Goal: Information Seeking & Learning: Learn about a topic

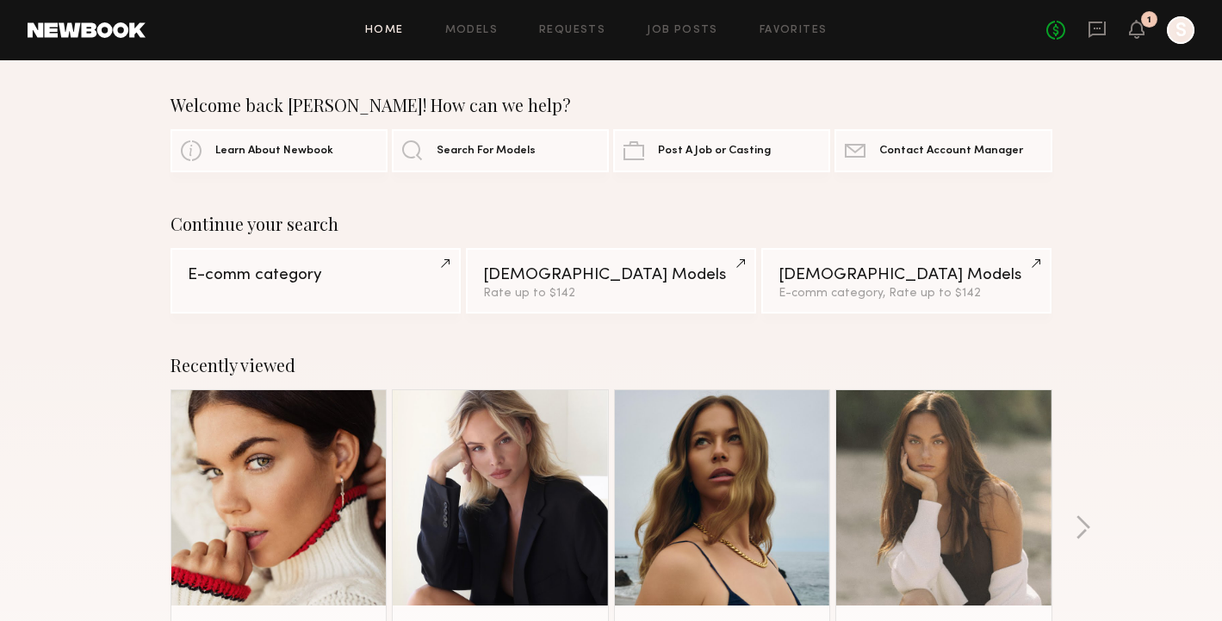
click at [1130, 40] on div "1" at bounding box center [1137, 31] width 16 height 22
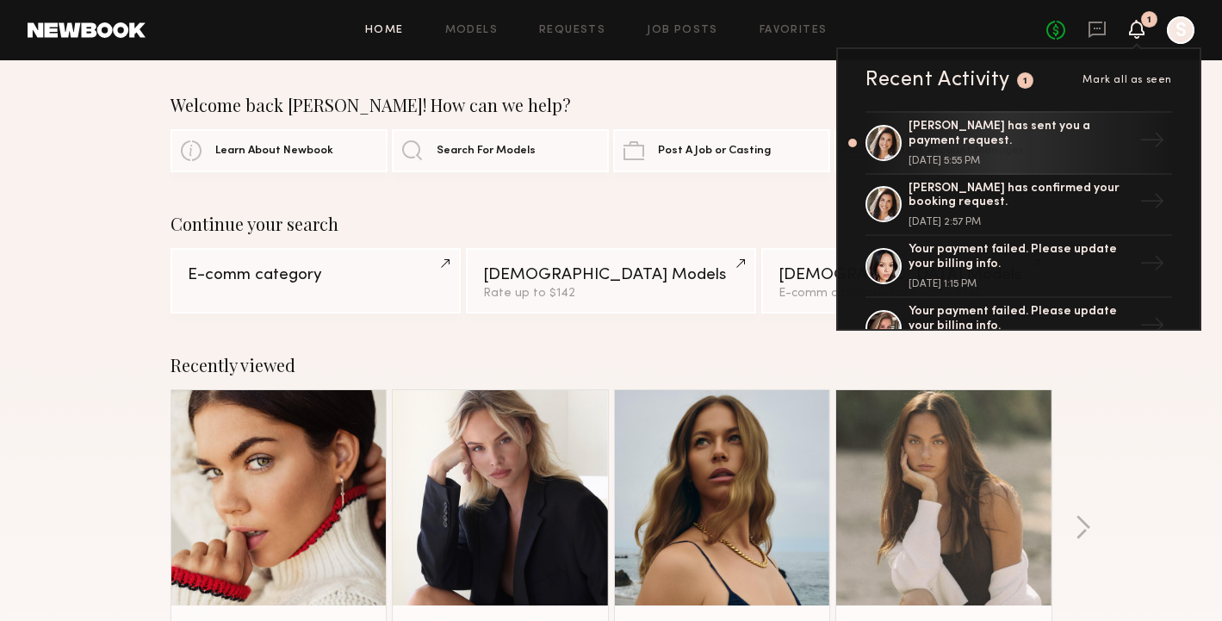
click at [1134, 36] on icon at bounding box center [1137, 29] width 16 height 19
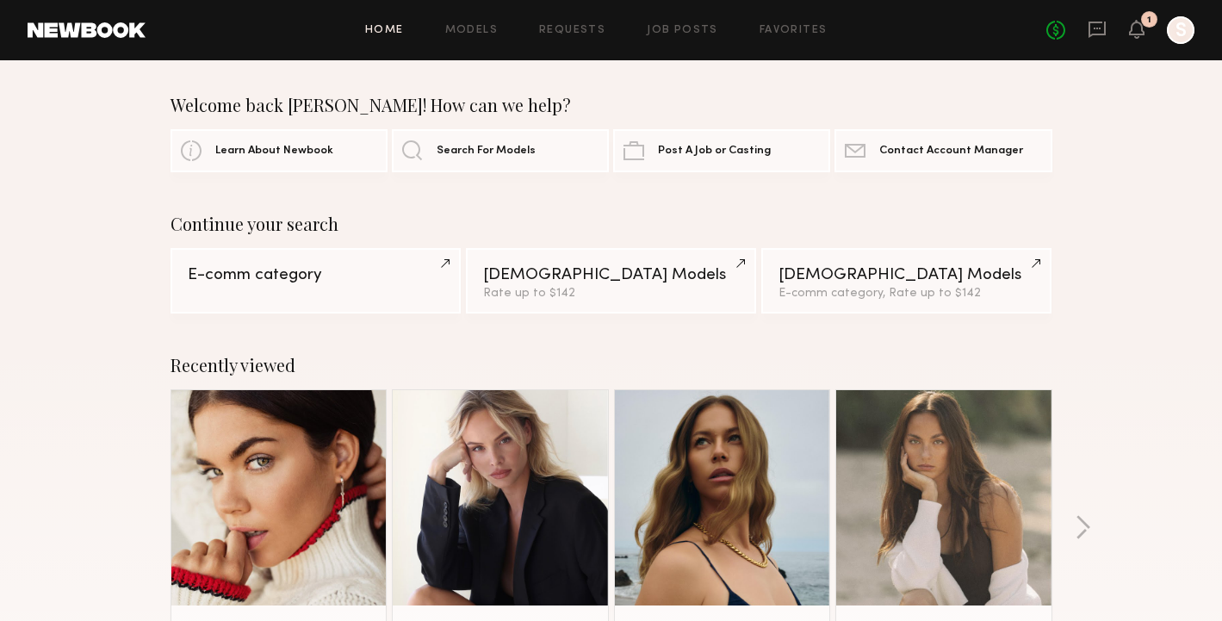
click at [1178, 36] on div at bounding box center [1181, 30] width 28 height 28
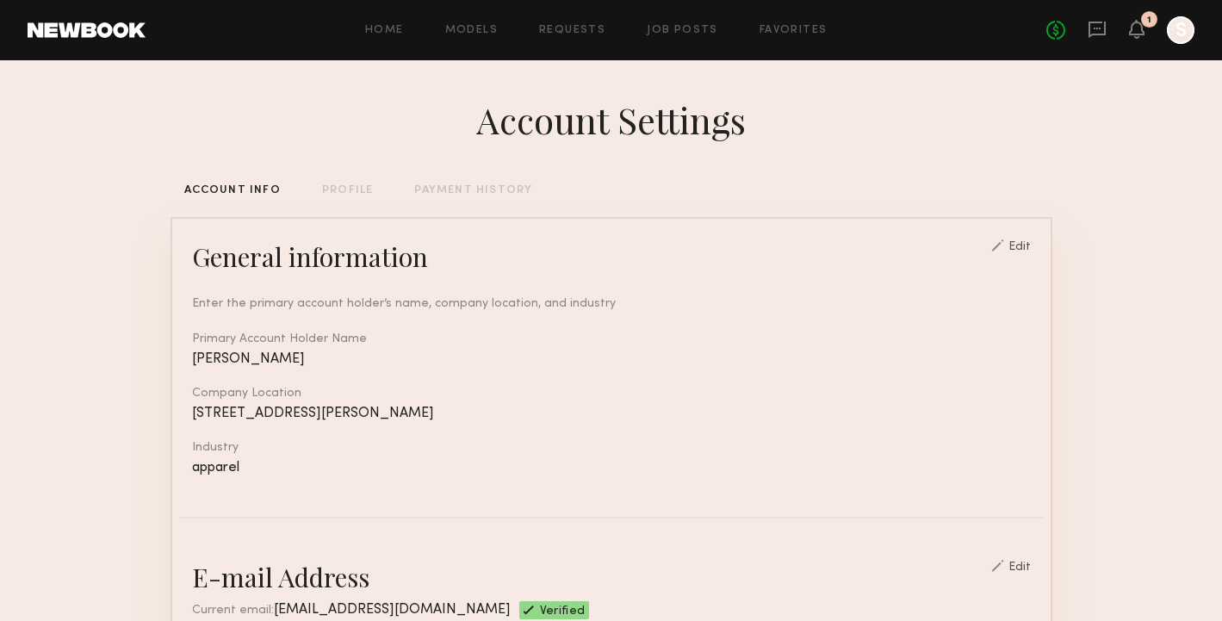
click at [133, 29] on link at bounding box center [87, 30] width 118 height 16
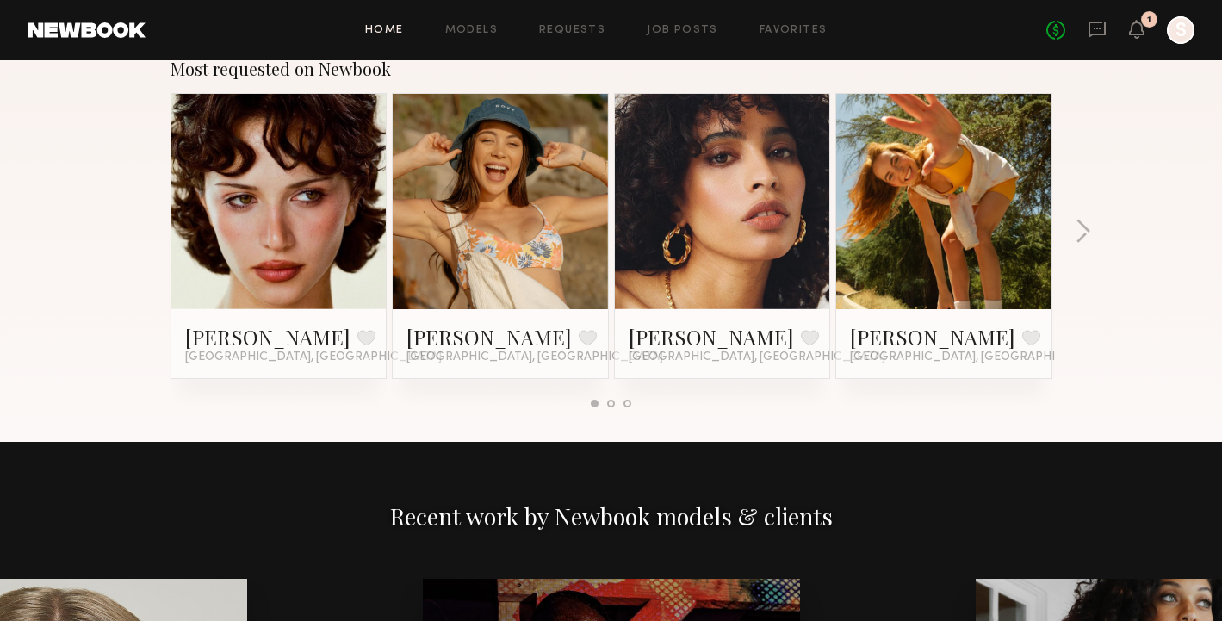
scroll to position [2514, 0]
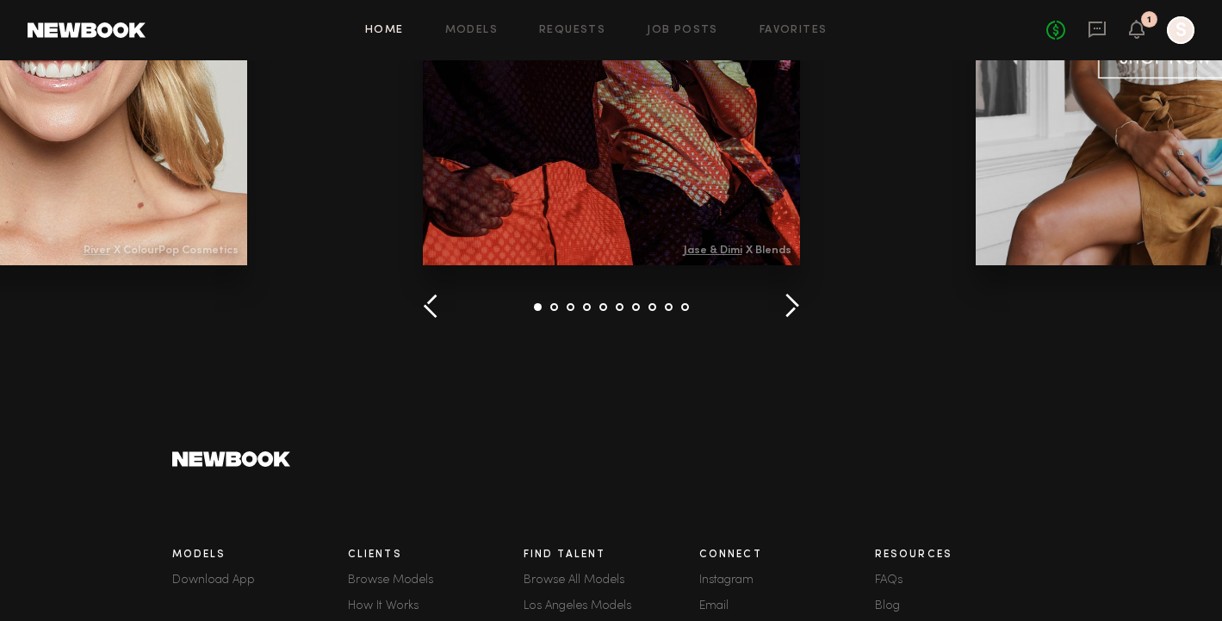
scroll to position [2514, 0]
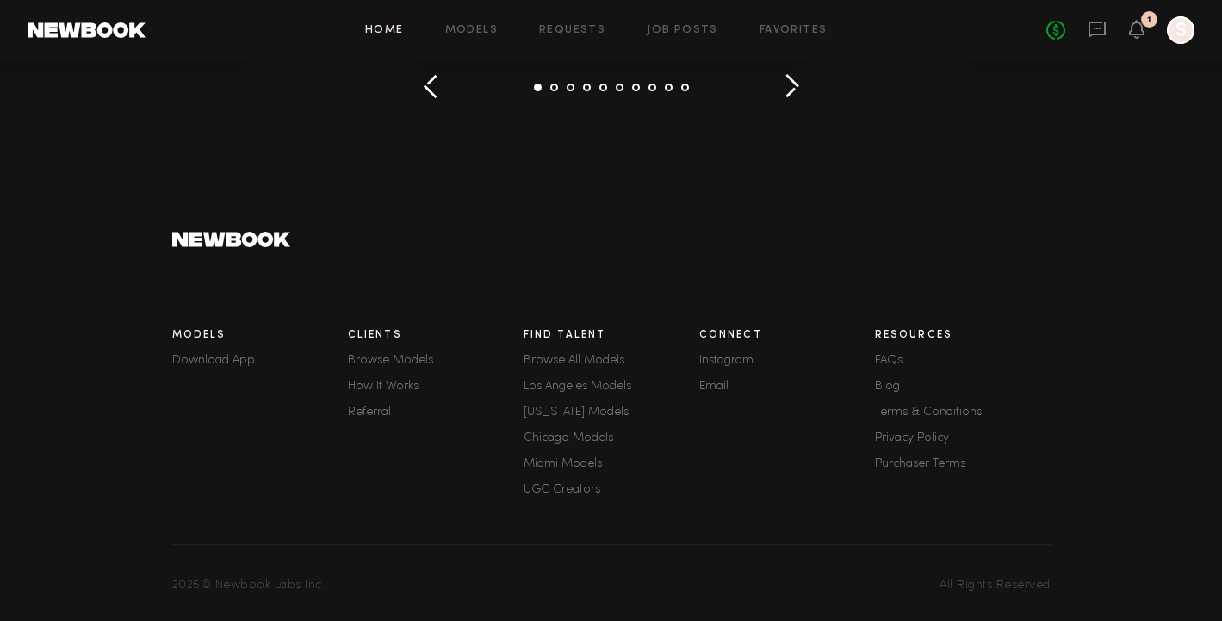
click at [715, 392] on div "Connect Instagram Email" at bounding box center [787, 415] width 176 height 190
click at [715, 389] on link "Email" at bounding box center [787, 387] width 176 height 12
click at [98, 333] on footer "Models Download App Clients Browse Models How It Works Referral Find Talent Bro…" at bounding box center [611, 391] width 1222 height 465
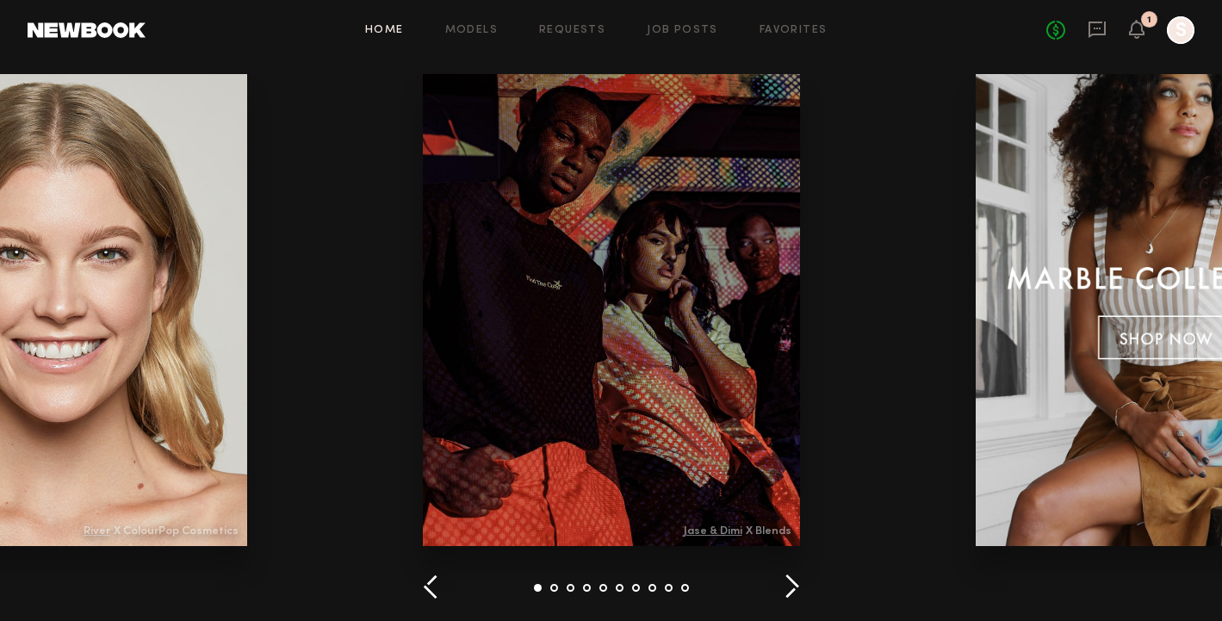
scroll to position [2009, 0]
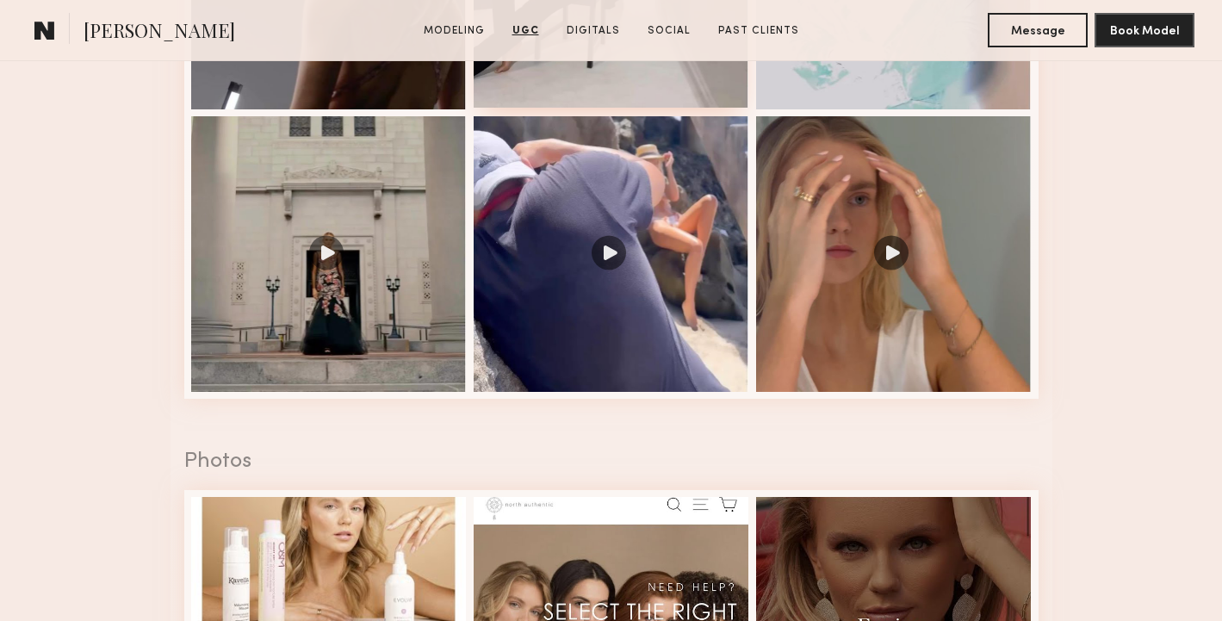
scroll to position [2889, 0]
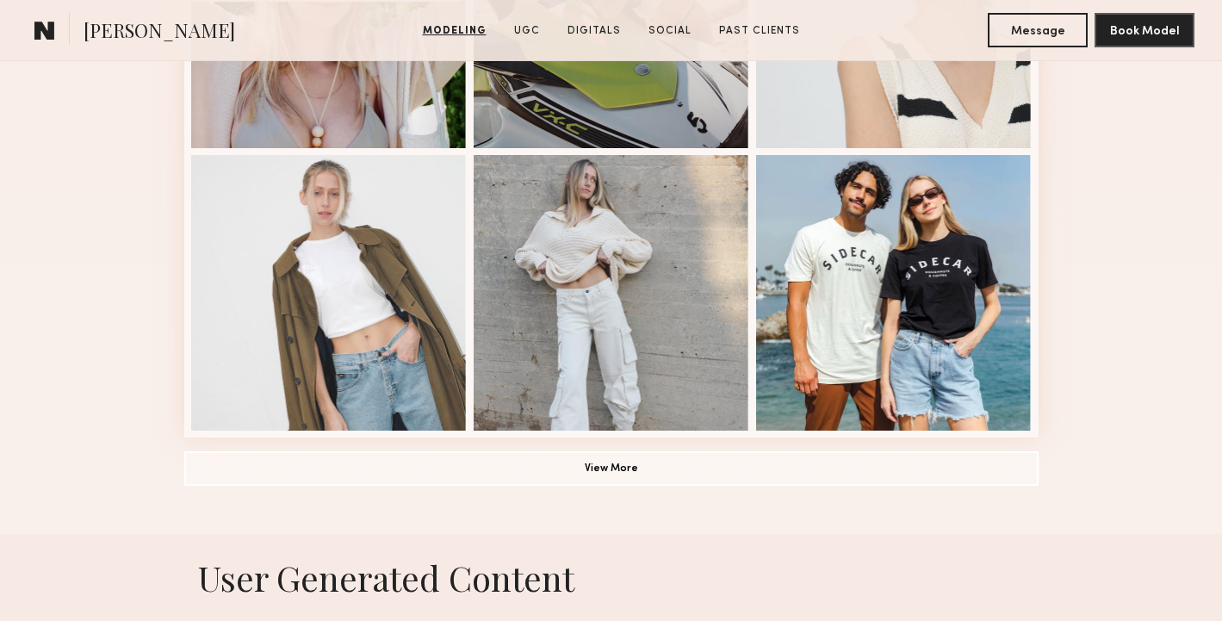
scroll to position [1203, 0]
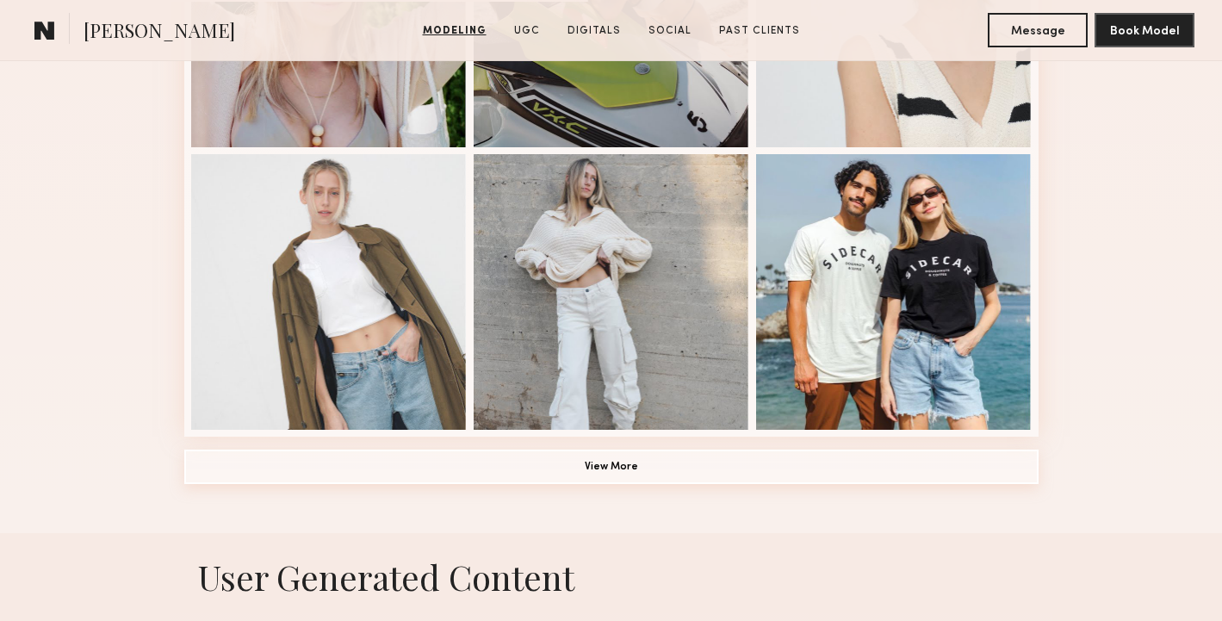
click at [609, 476] on button "View More" at bounding box center [611, 467] width 855 height 34
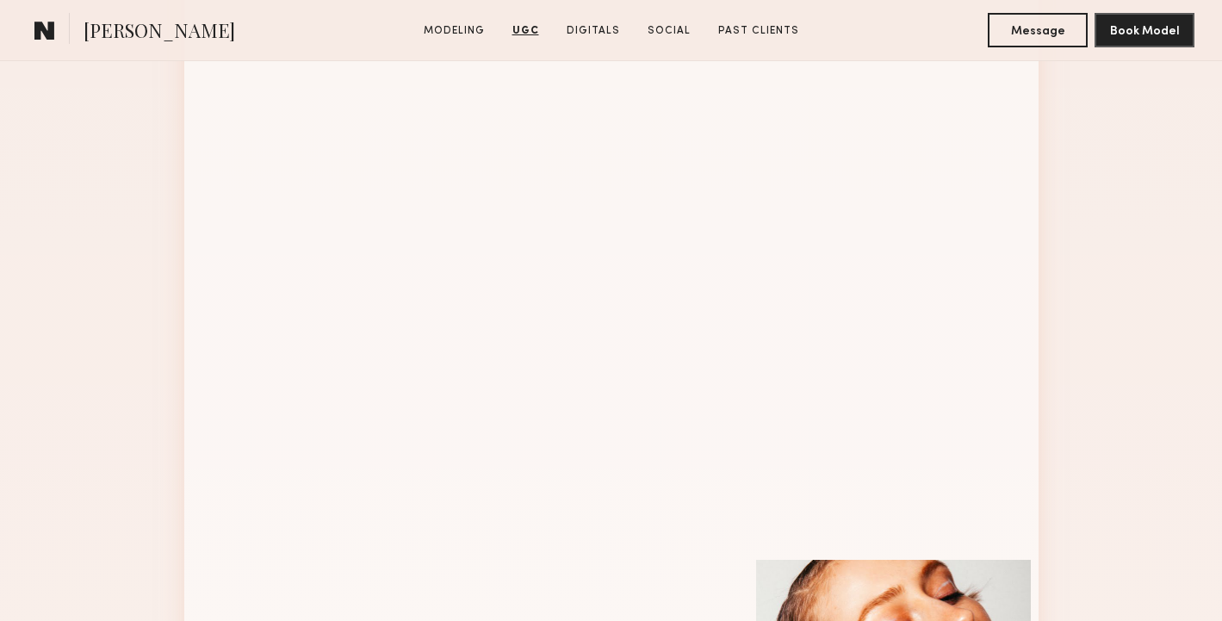
scroll to position [0, 0]
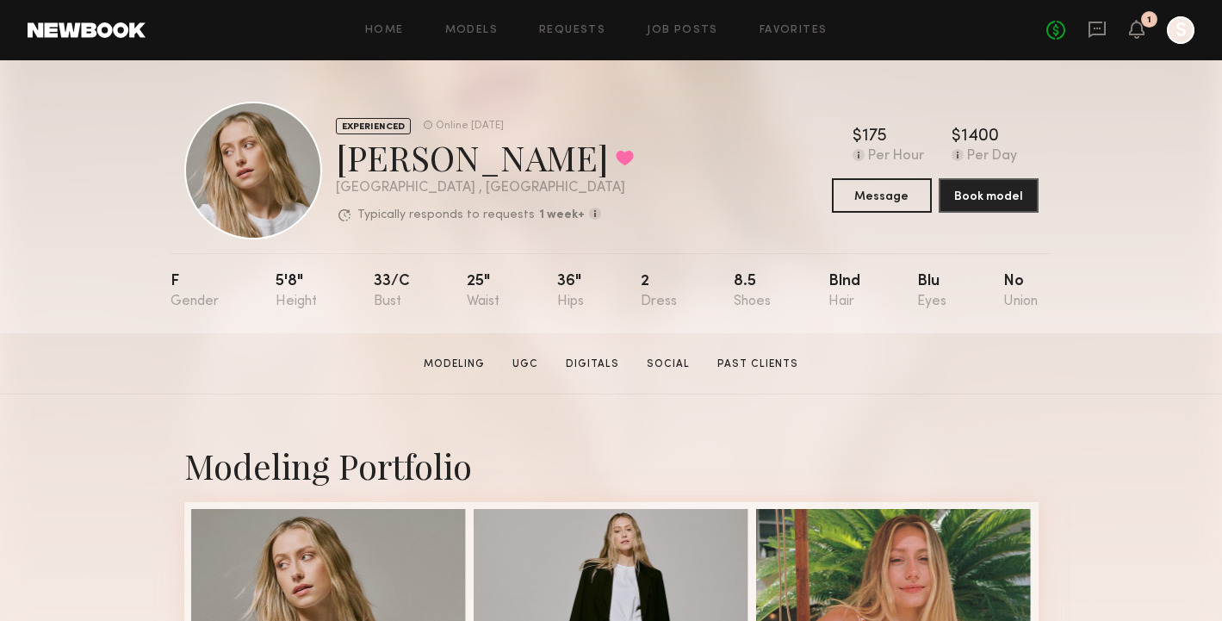
click at [721, 166] on div "EXPERIENCED Online 2d ago Shannon B. Favorited Newport Beach , CA Typically res…" at bounding box center [611, 171] width 855 height 138
